Goal: Task Accomplishment & Management: Use online tool/utility

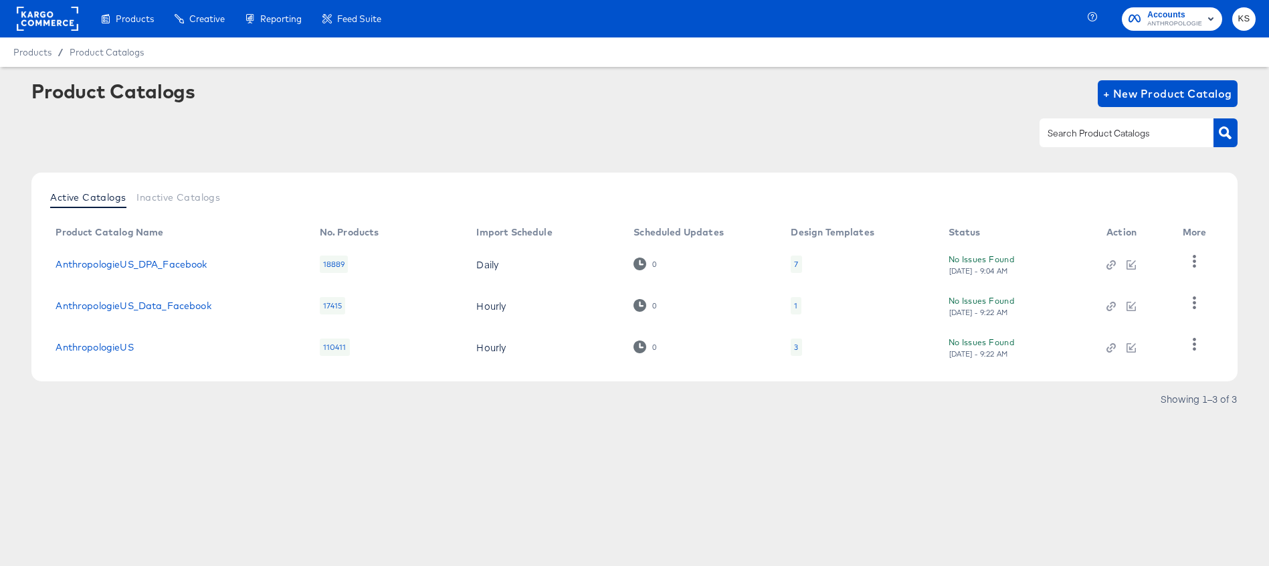
click at [0, 0] on div "Automate the Creation of Product Sets from Google Analytics Performance Data." at bounding box center [0, 0] width 0 height 0
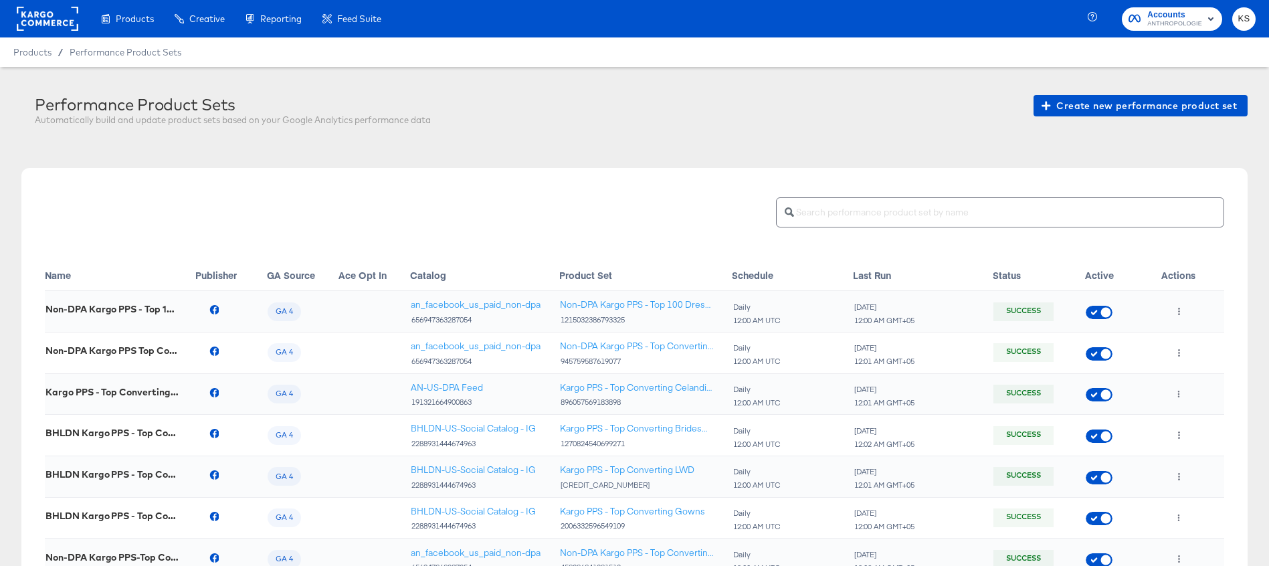
click at [858, 207] on input "text" at bounding box center [1009, 207] width 430 height 29
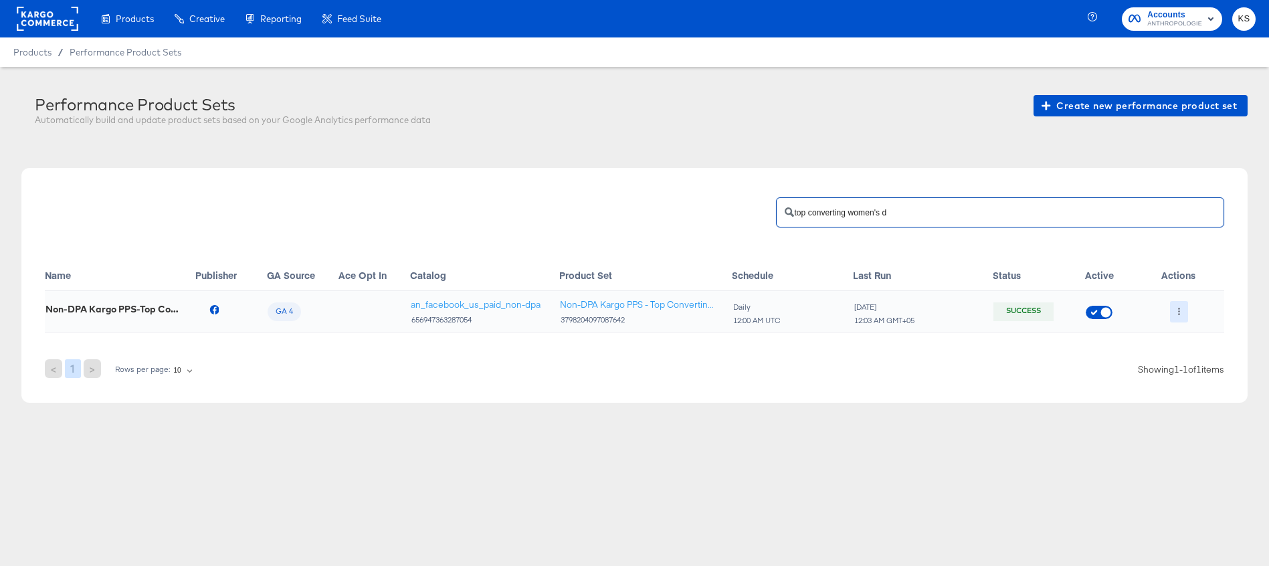
type input "top converting women's d"
click at [1181, 309] on icon "button" at bounding box center [1178, 311] width 7 height 7
click at [1192, 337] on li "Edit" at bounding box center [1206, 339] width 72 height 22
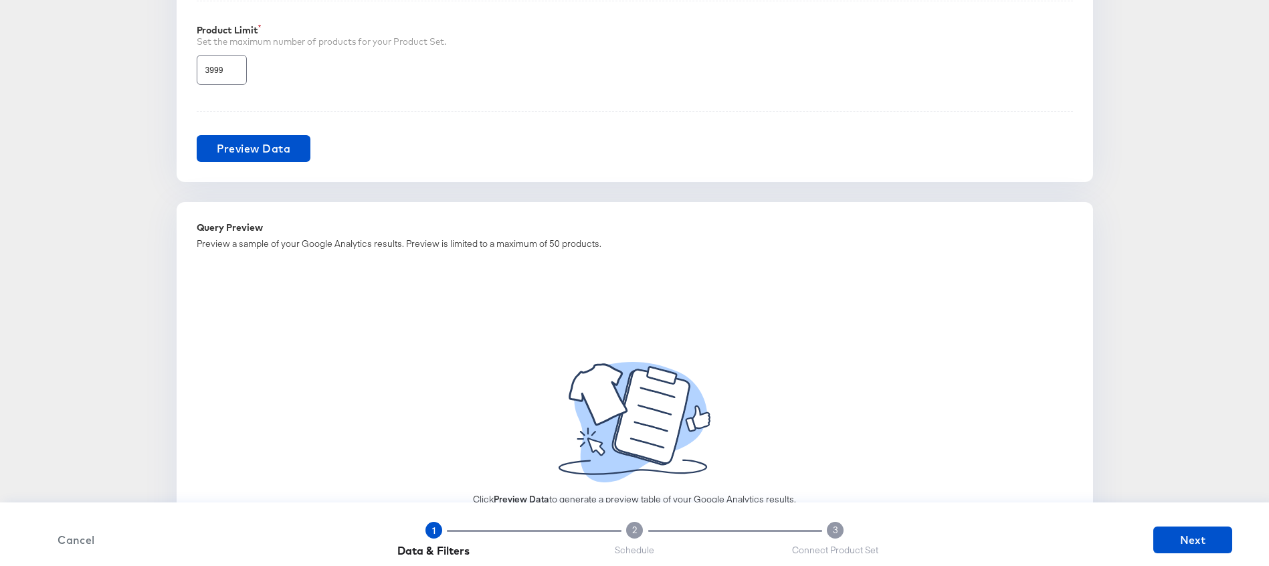
scroll to position [951, 0]
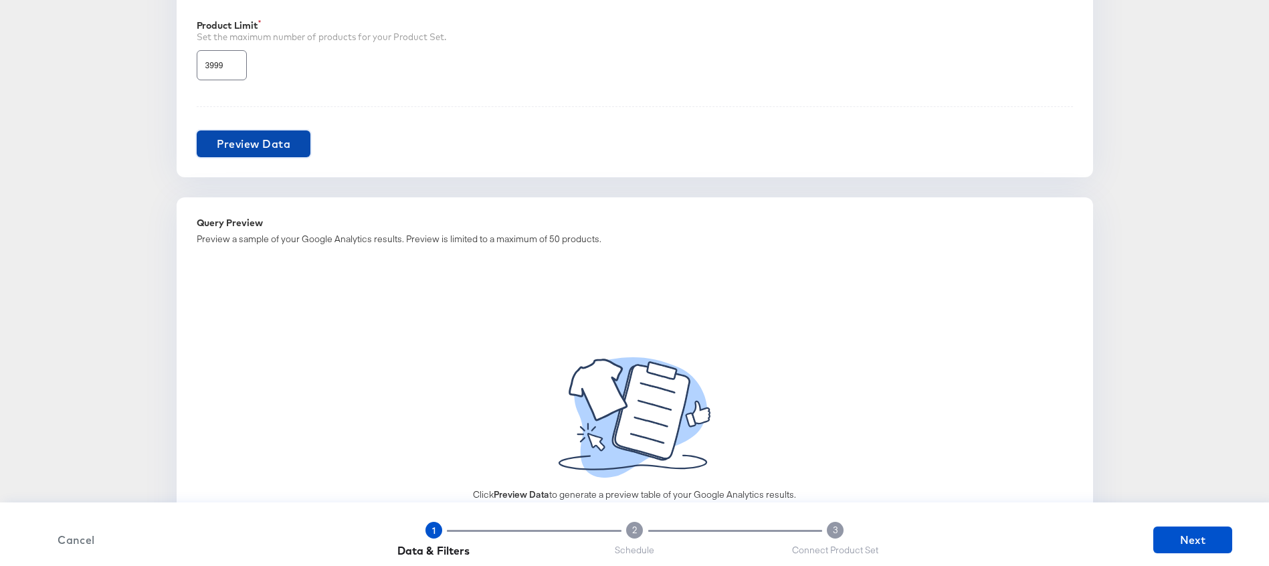
click at [246, 145] on span "Preview Data" at bounding box center [254, 143] width 74 height 19
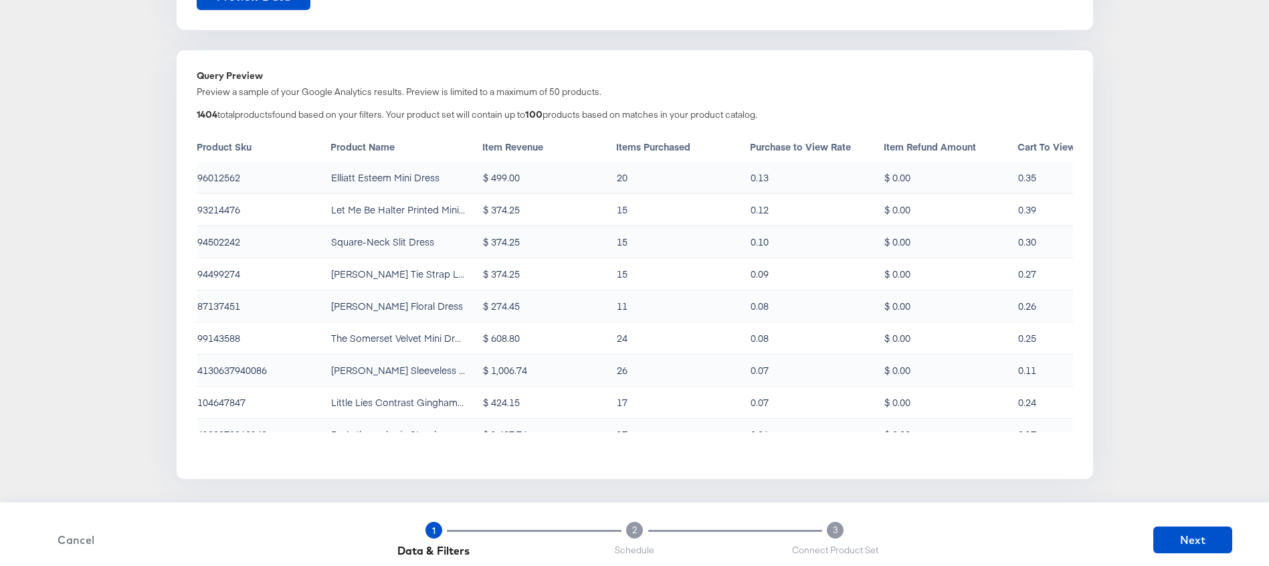
scroll to position [0, 0]
